Goal: Navigation & Orientation: Understand site structure

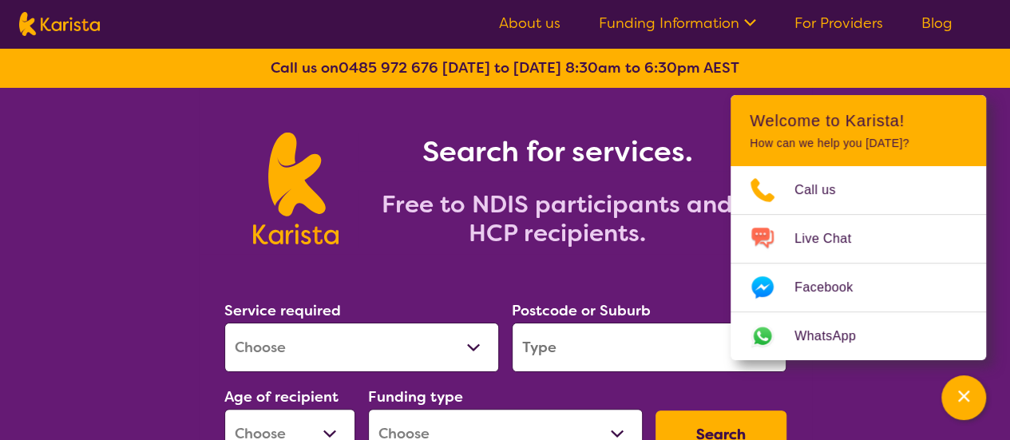
click at [546, 25] on link "About us" at bounding box center [529, 23] width 61 height 19
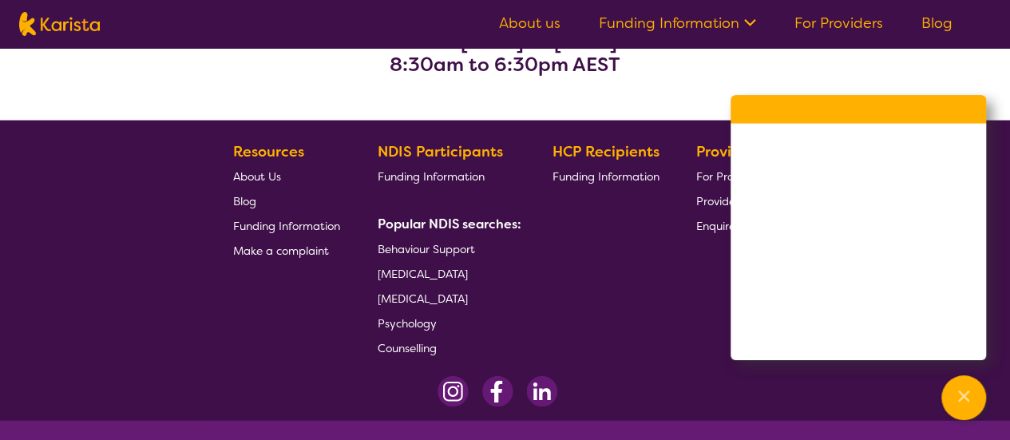
scroll to position [2130, 0]
